Goal: Task Accomplishment & Management: Use online tool/utility

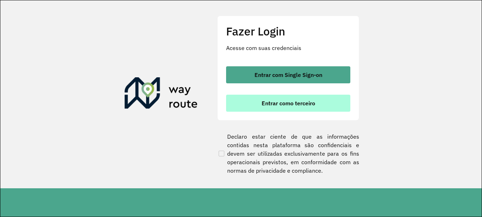
click at [274, 111] on button "Entrar como terceiro" at bounding box center [288, 103] width 124 height 17
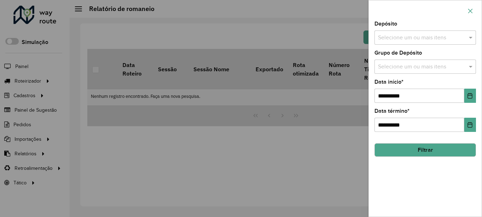
click at [472, 12] on icon "button" at bounding box center [470, 11] width 6 height 6
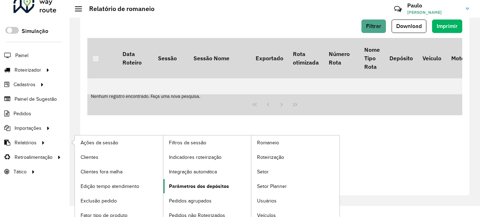
scroll to position [17, 0]
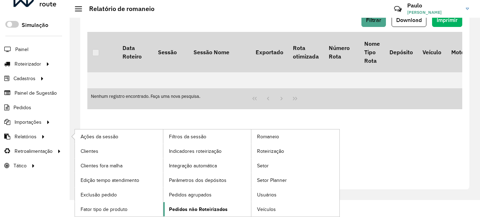
click at [207, 211] on span "Pedidos não Roteirizados" at bounding box center [198, 209] width 59 height 7
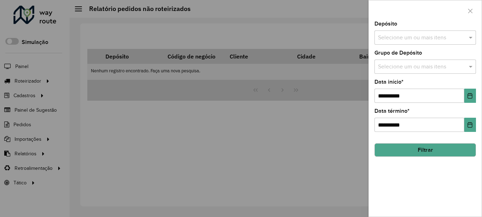
click at [414, 37] on input "text" at bounding box center [421, 38] width 91 height 9
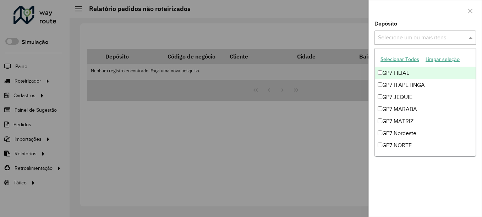
click at [392, 60] on button "Selecionar Todos" at bounding box center [399, 59] width 45 height 11
click at [438, 19] on div at bounding box center [425, 10] width 113 height 21
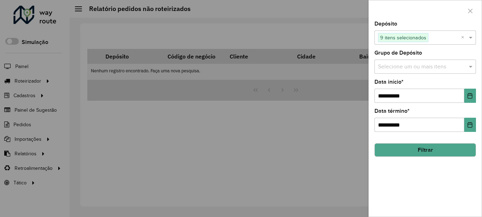
click at [391, 72] on div "Selecione um ou mais itens" at bounding box center [425, 67] width 102 height 14
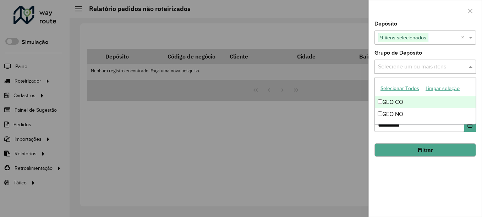
click at [396, 92] on button "Selecionar Todos" at bounding box center [399, 88] width 45 height 11
click at [422, 21] on div at bounding box center [425, 10] width 113 height 21
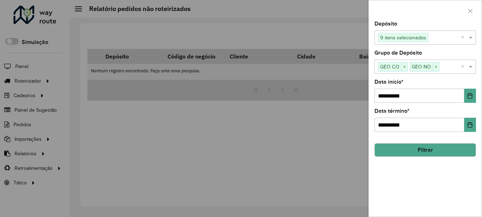
click at [426, 150] on button "Filtrar" at bounding box center [425, 149] width 102 height 13
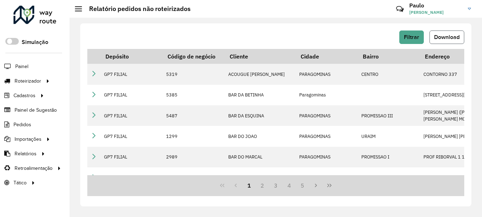
click at [448, 38] on span "Download" at bounding box center [447, 37] width 26 height 6
click at [441, 38] on span "Download" at bounding box center [447, 37] width 26 height 6
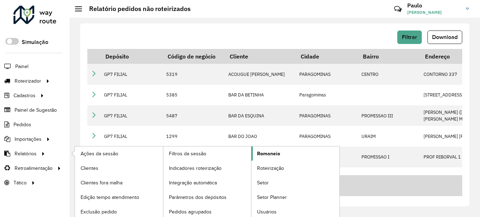
click at [279, 156] on span "Romaneio" at bounding box center [268, 153] width 23 height 7
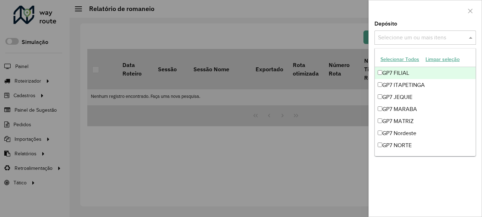
click at [409, 37] on input "text" at bounding box center [421, 38] width 91 height 9
click at [401, 61] on button "Selecionar Todos" at bounding box center [399, 59] width 45 height 11
click at [427, 16] on div at bounding box center [425, 10] width 113 height 21
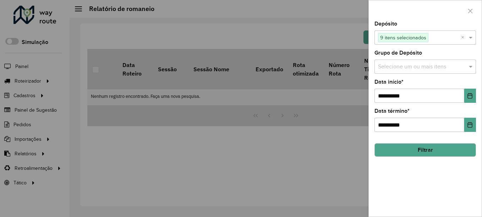
click at [405, 68] on input "text" at bounding box center [421, 67] width 91 height 9
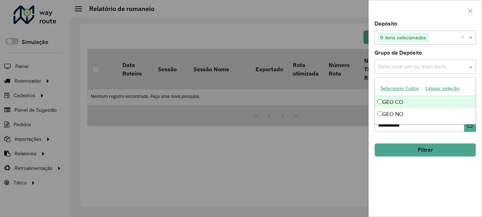
click at [392, 92] on button "Selecionar Todos" at bounding box center [399, 88] width 45 height 11
click at [419, 22] on div "Depósito Selecione um ou mais itens 9 itens selecionados ×" at bounding box center [425, 32] width 102 height 23
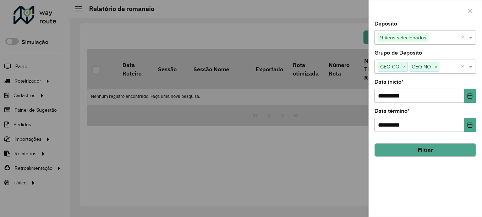
click at [413, 145] on button "Filtrar" at bounding box center [425, 149] width 102 height 13
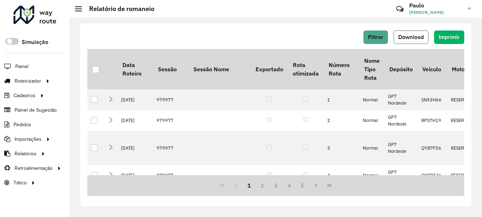
click at [415, 41] on button "Download" at bounding box center [411, 37] width 35 height 13
